Goal: Find specific page/section: Find specific page/section

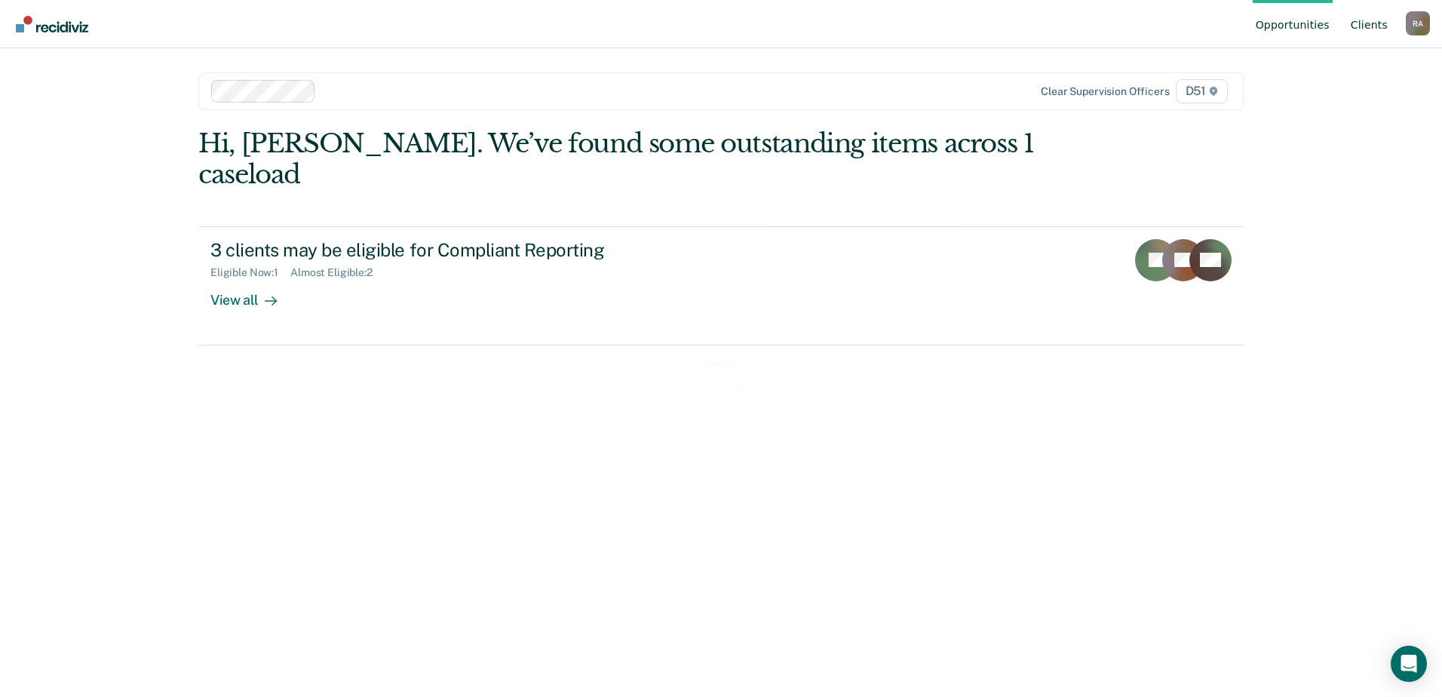
click at [1366, 26] on link "Client s" at bounding box center [1369, 24] width 43 height 48
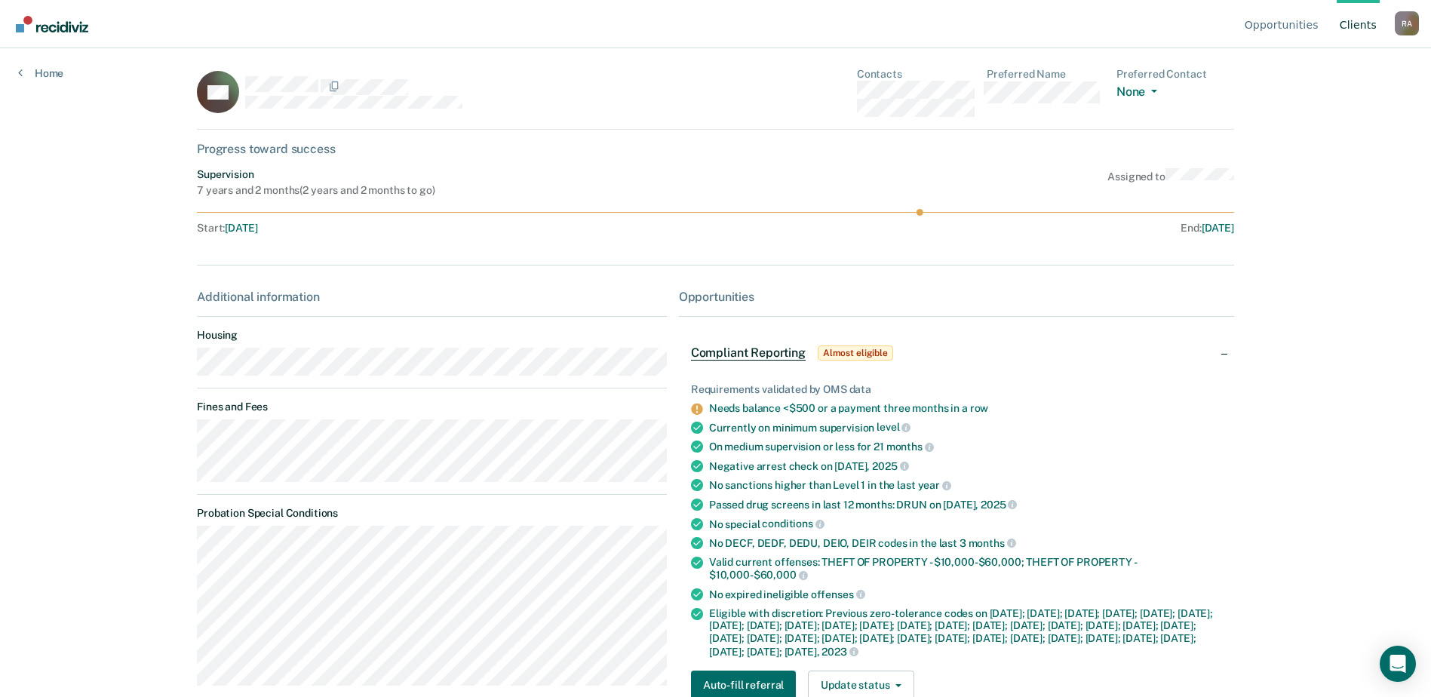
scroll to position [80, 0]
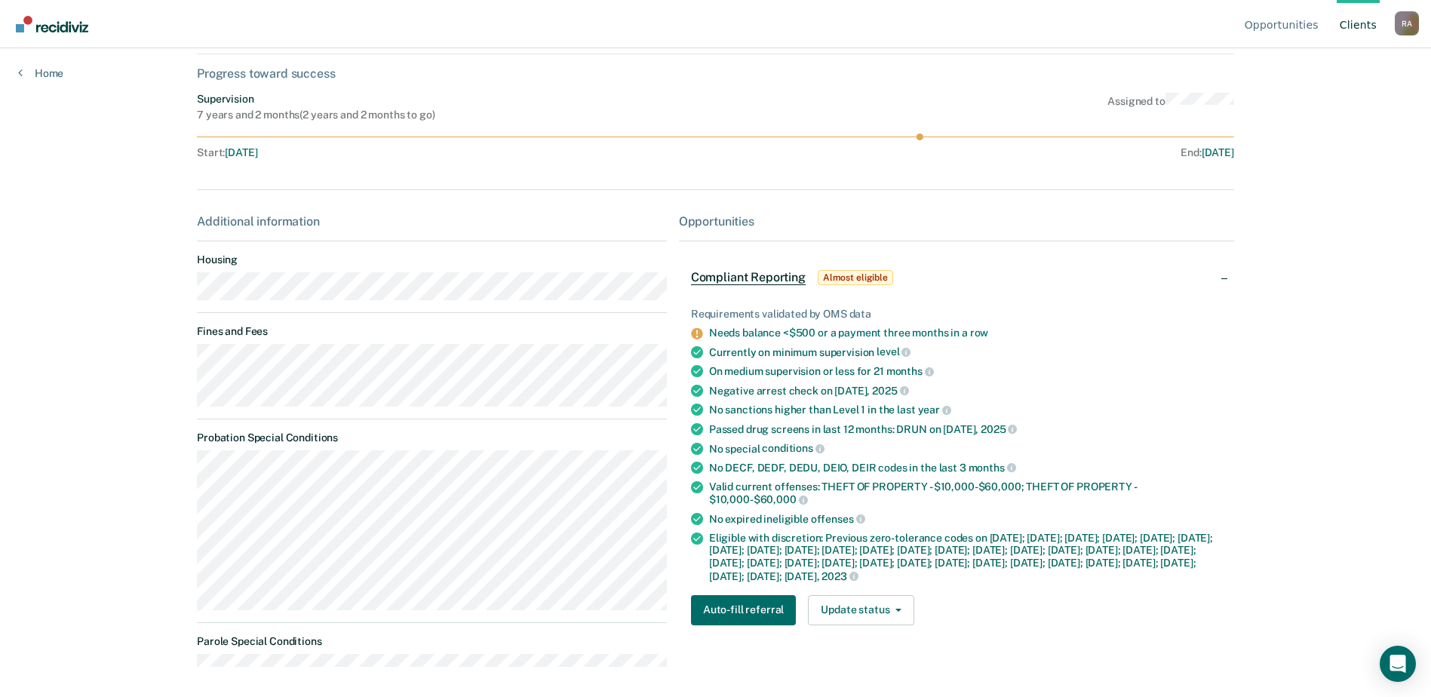
click at [1022, 80] on div "Progress toward success" at bounding box center [715, 73] width 1037 height 14
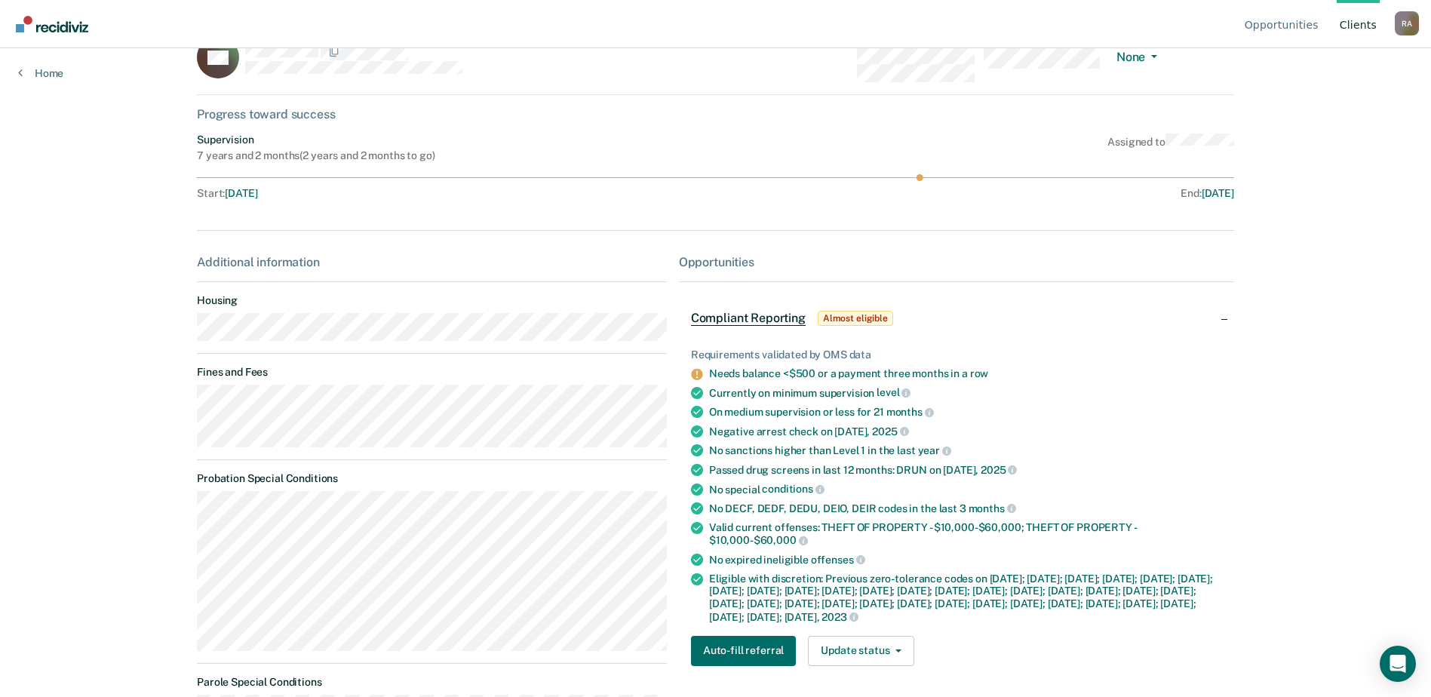
scroll to position [0, 0]
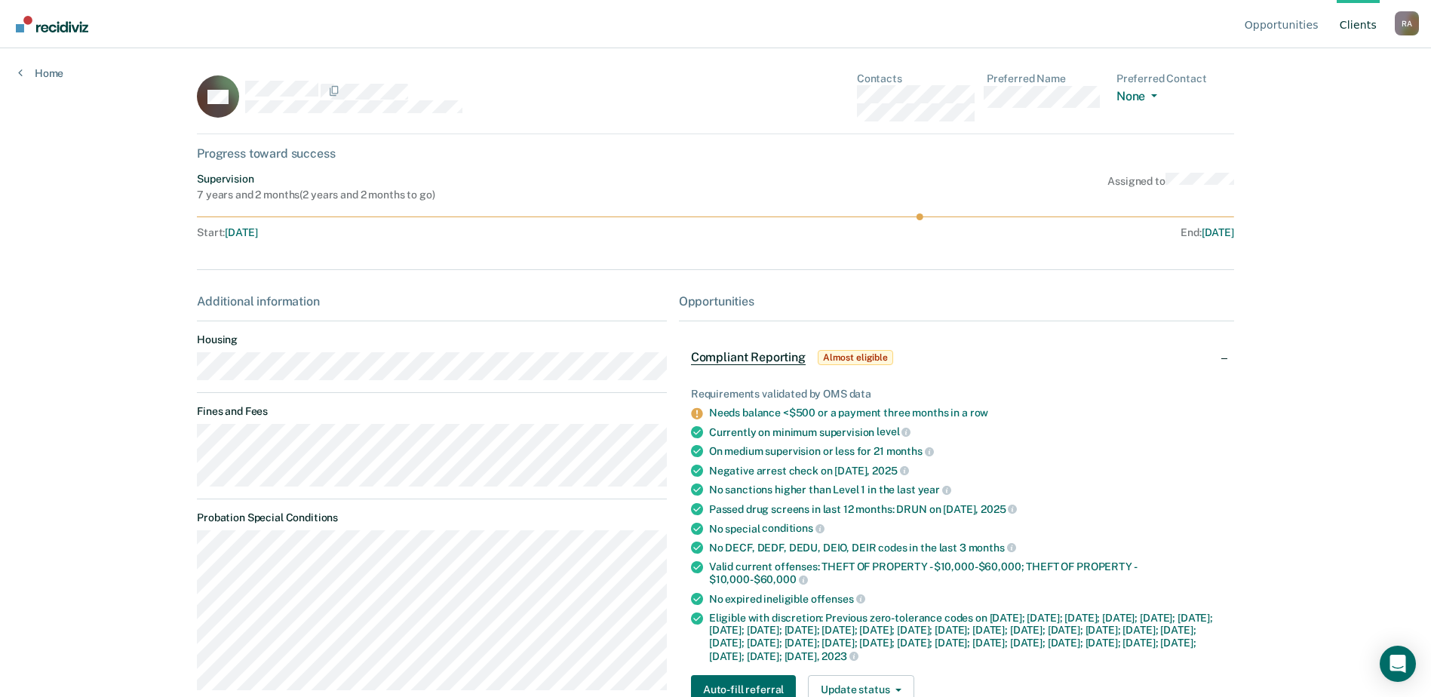
click at [1359, 25] on link "Client s" at bounding box center [1358, 24] width 43 height 48
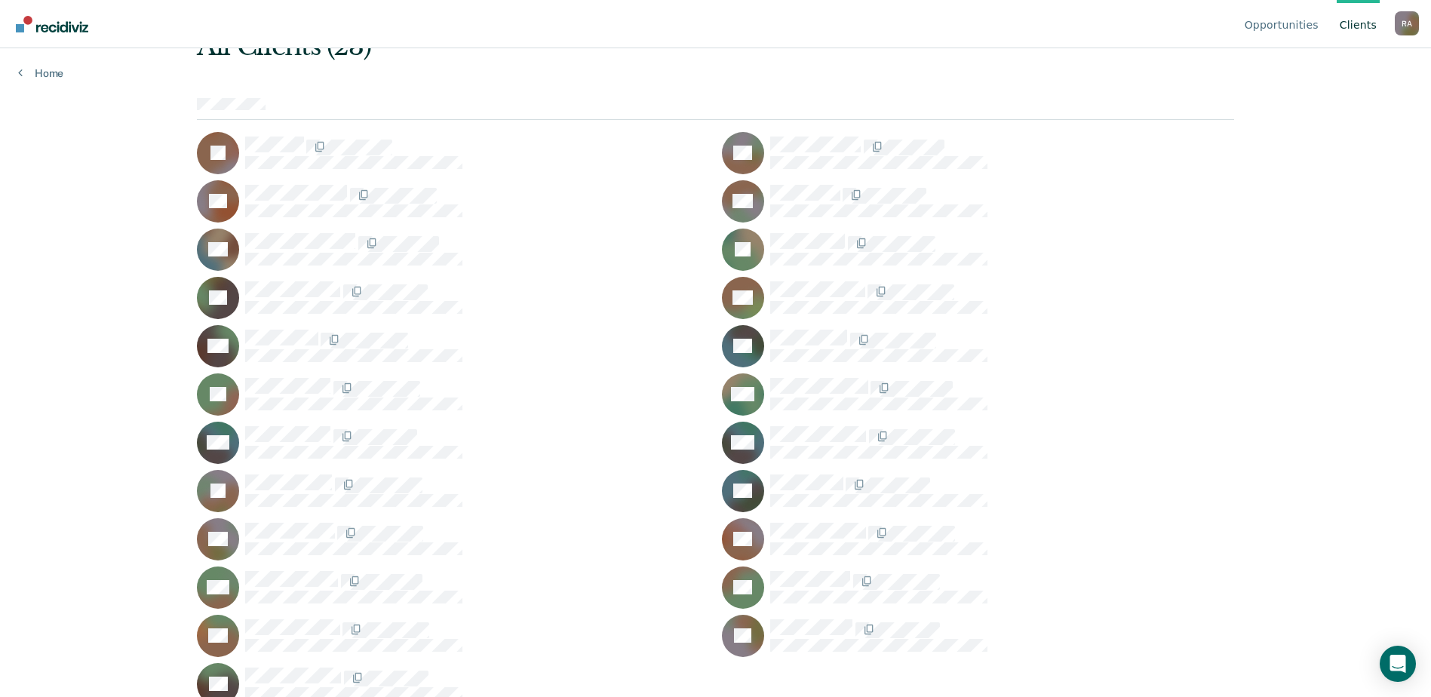
scroll to position [103, 0]
